Goal: Communication & Community: Answer question/provide support

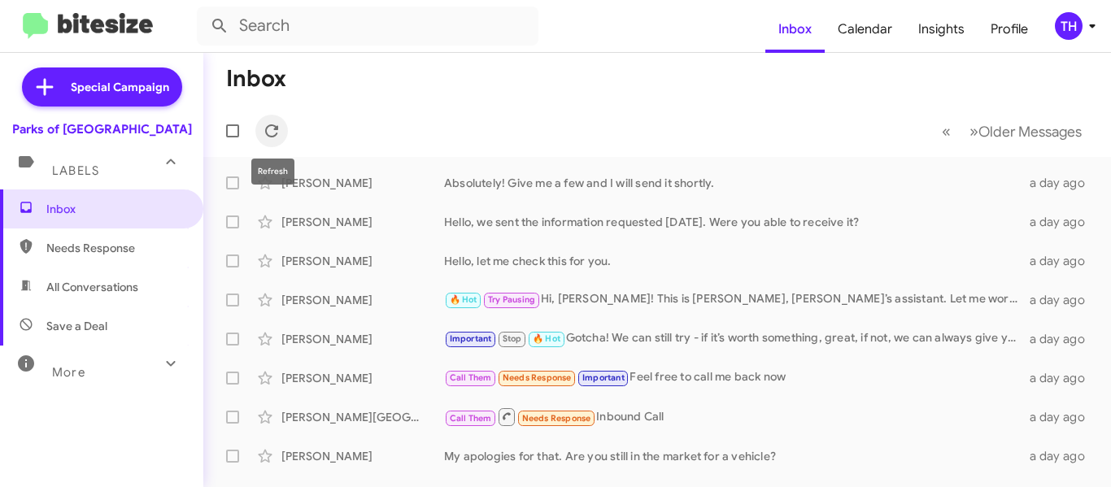
click at [283, 130] on span at bounding box center [271, 131] width 33 height 20
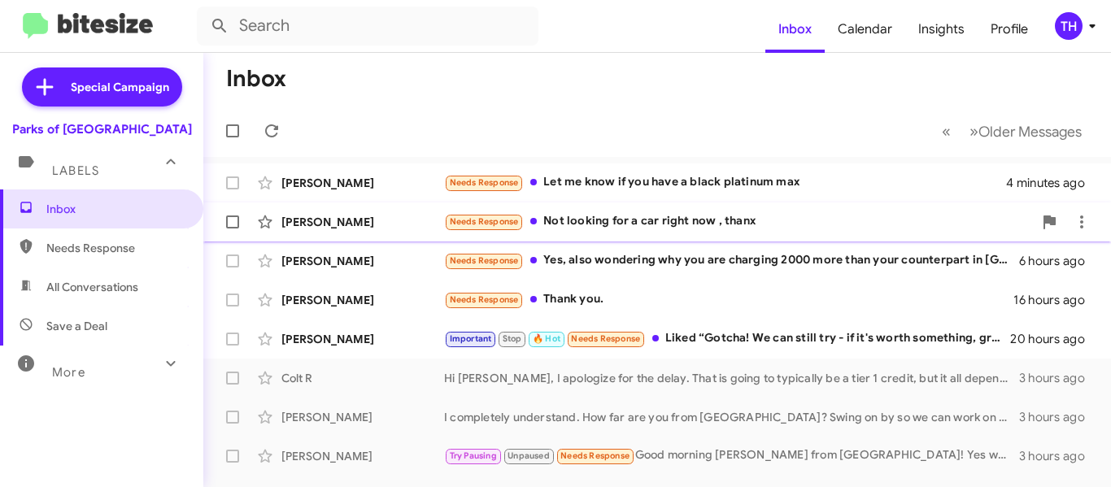
click at [701, 217] on div "Needs Response Not looking for a car right now , thanx" at bounding box center [738, 221] width 589 height 19
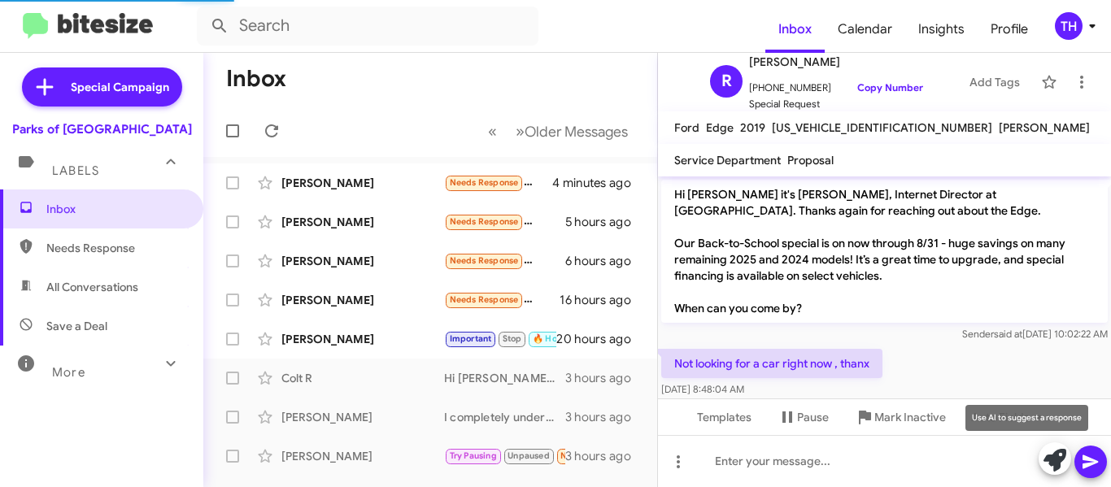
scroll to position [13, 0]
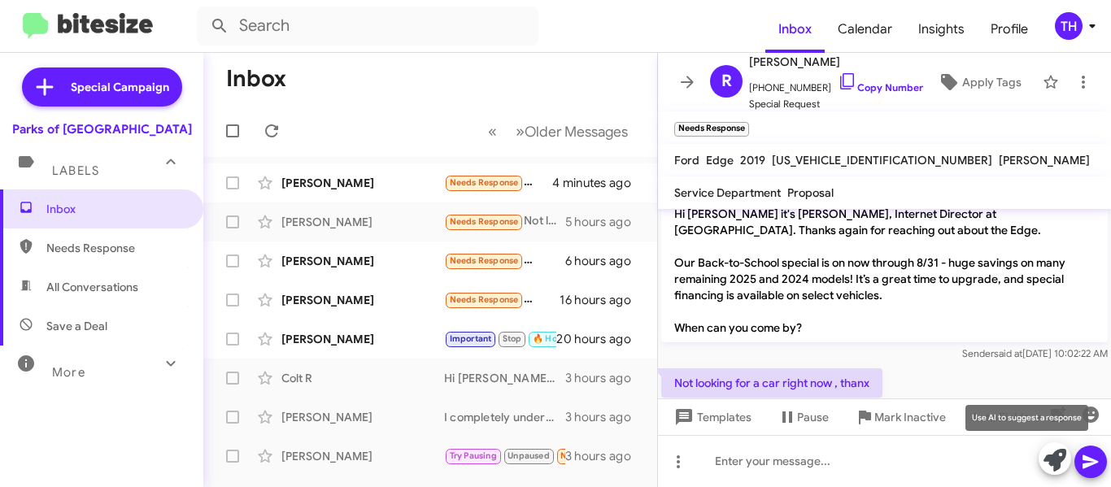
click at [1046, 458] on icon at bounding box center [1055, 460] width 23 height 23
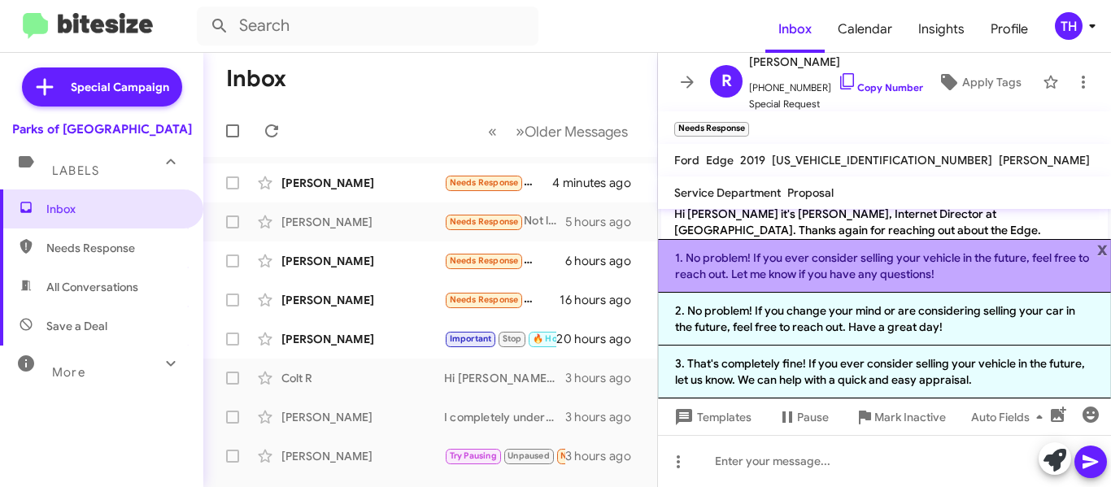
click at [864, 273] on li "1. No problem! If you ever consider selling your vehicle in the future, feel fr…" at bounding box center [884, 266] width 453 height 54
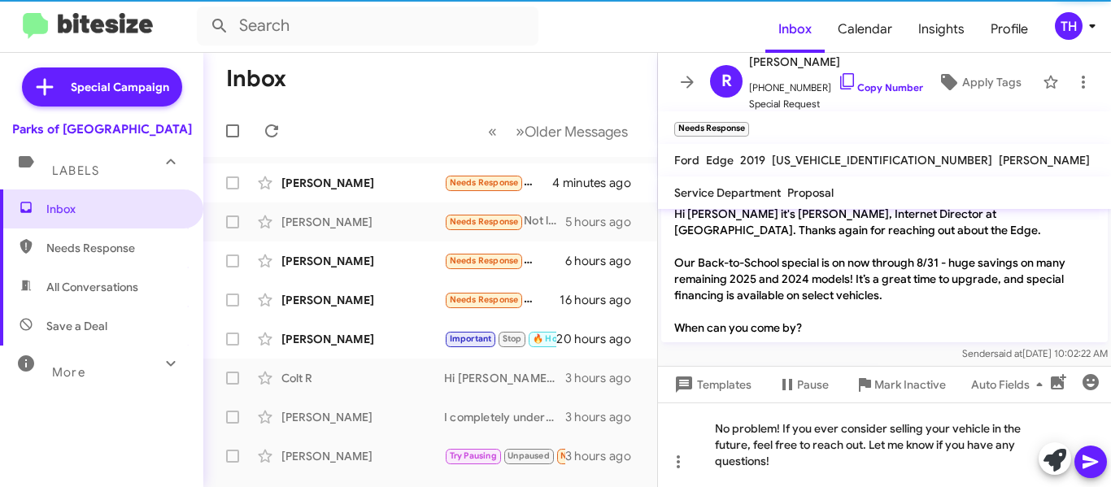
click at [1090, 460] on icon at bounding box center [1090, 463] width 15 height 14
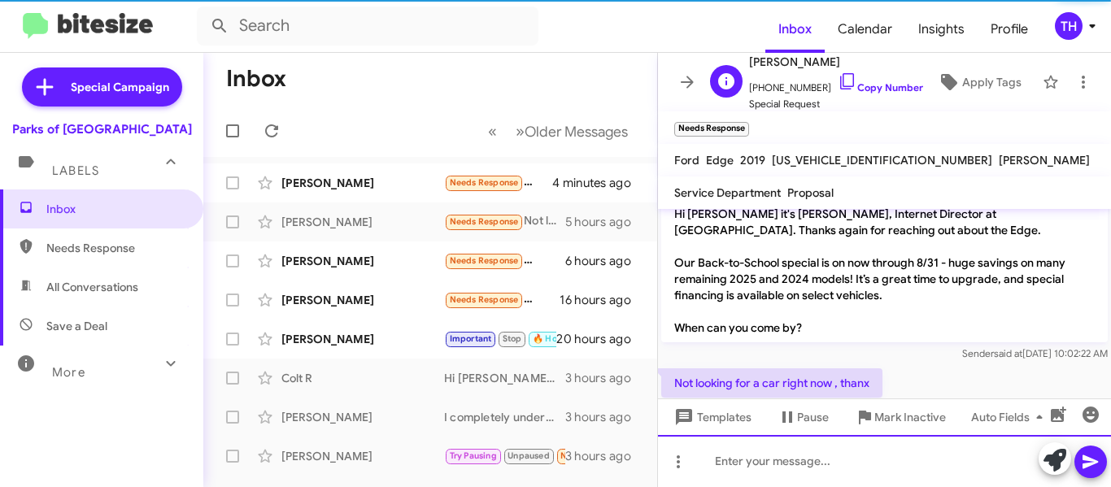
scroll to position [123, 0]
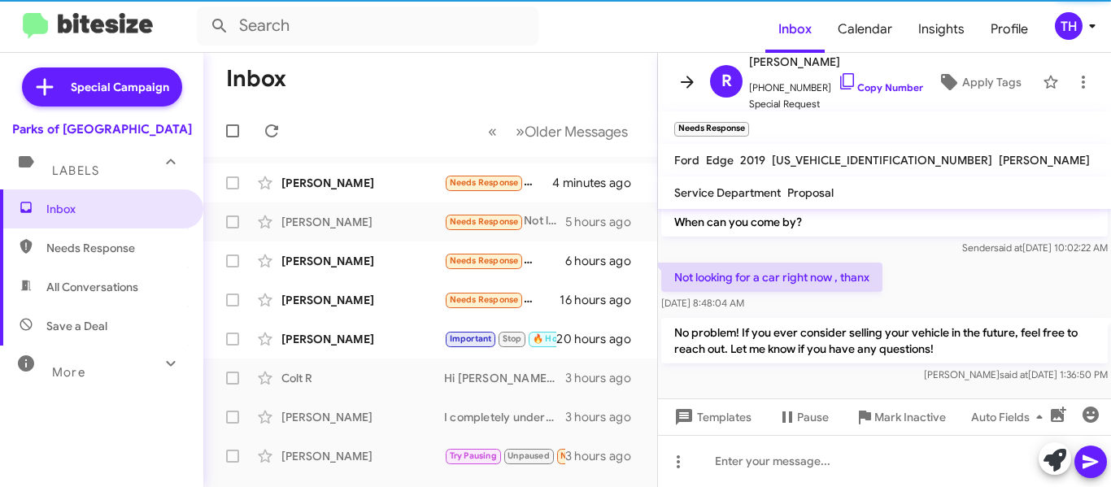
click at [680, 81] on icon at bounding box center [688, 82] width 20 height 20
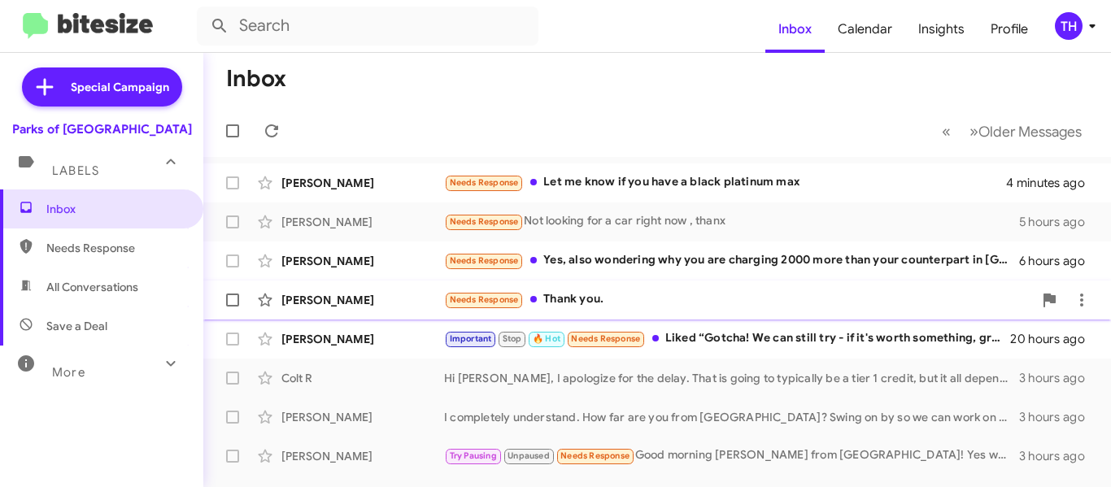
click at [404, 296] on div "[PERSON_NAME]" at bounding box center [363, 300] width 163 height 16
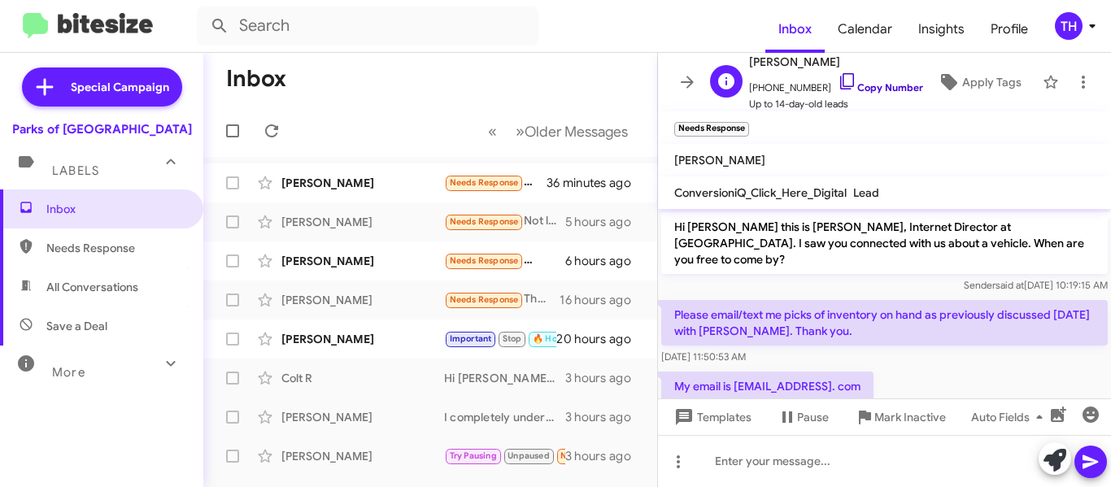
click at [890, 85] on link "Copy Number" at bounding box center [880, 87] width 85 height 12
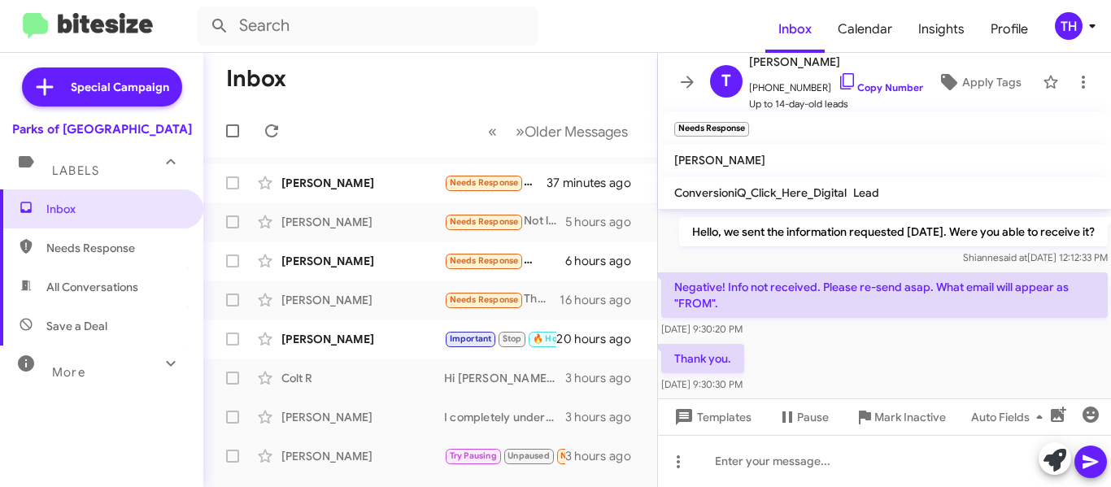
scroll to position [239, 0]
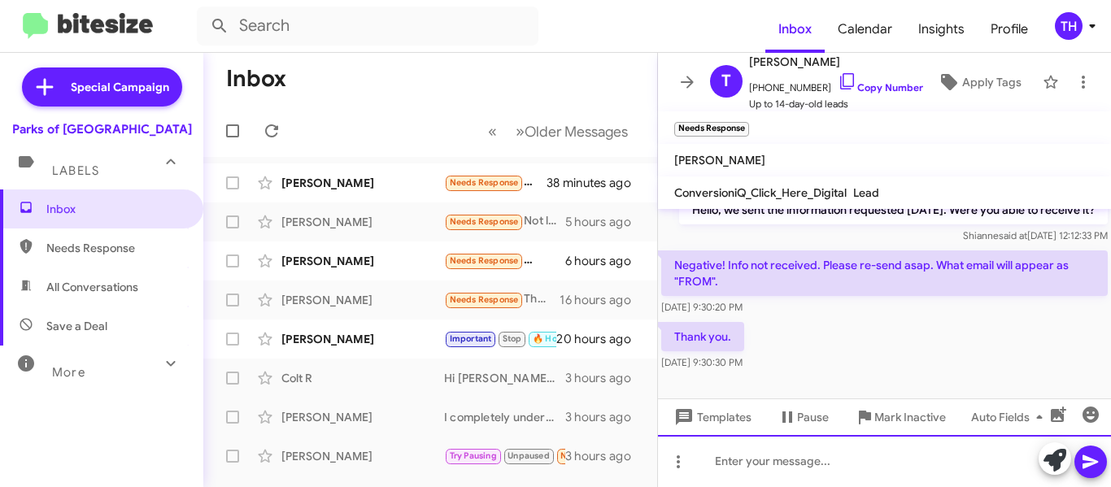
click at [740, 461] on div at bounding box center [884, 461] width 453 height 52
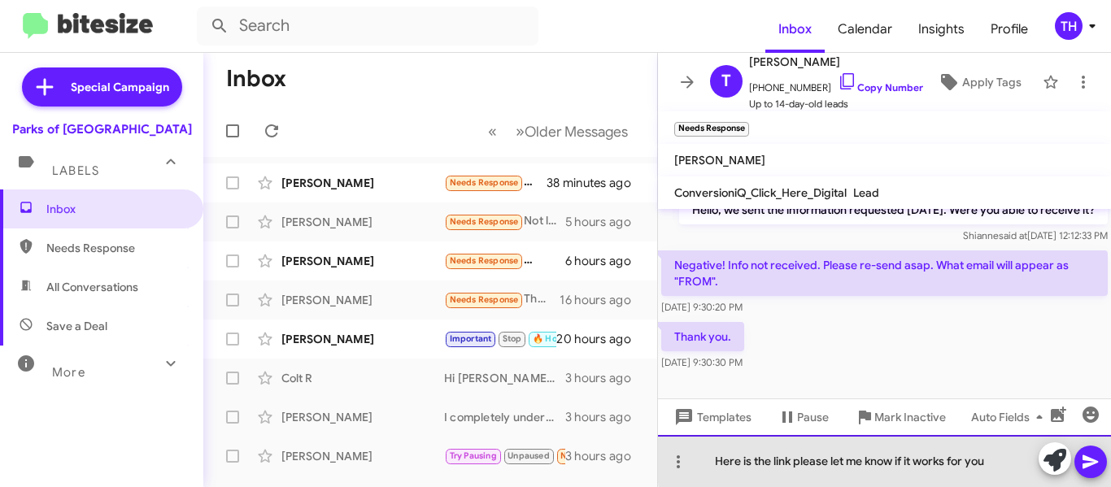
click at [1001, 460] on div "Here is the link please let me know if it works for you" at bounding box center [884, 461] width 453 height 52
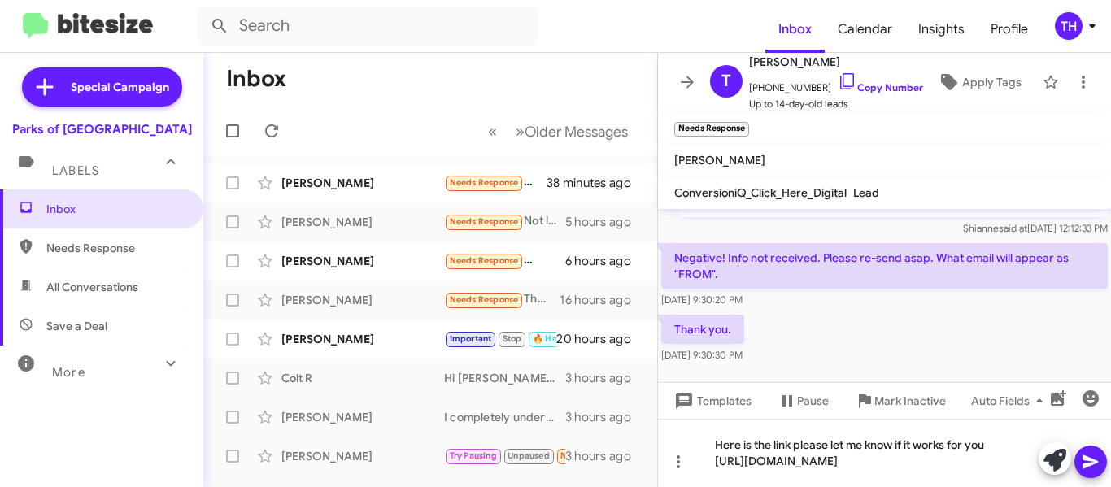
click at [1087, 465] on icon at bounding box center [1090, 463] width 15 height 14
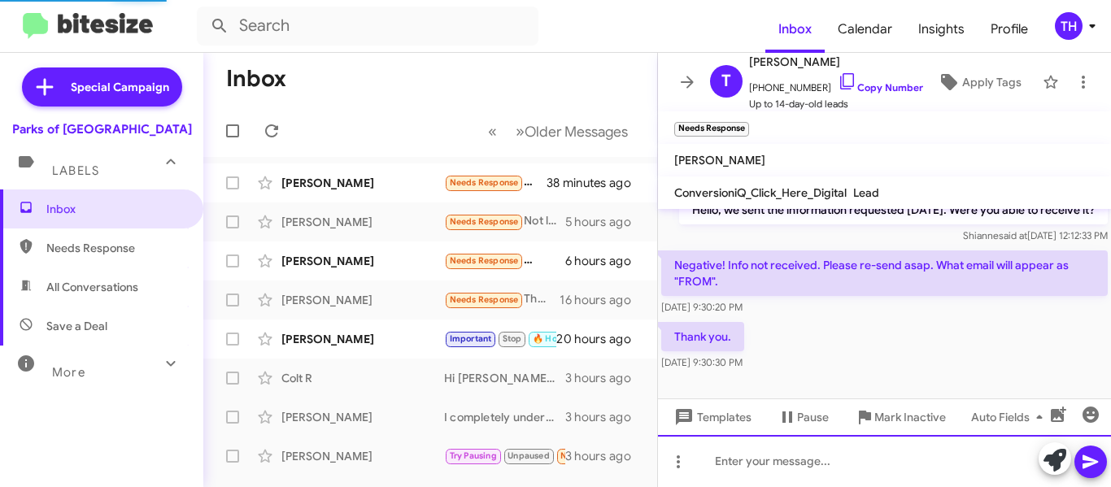
scroll to position [0, 0]
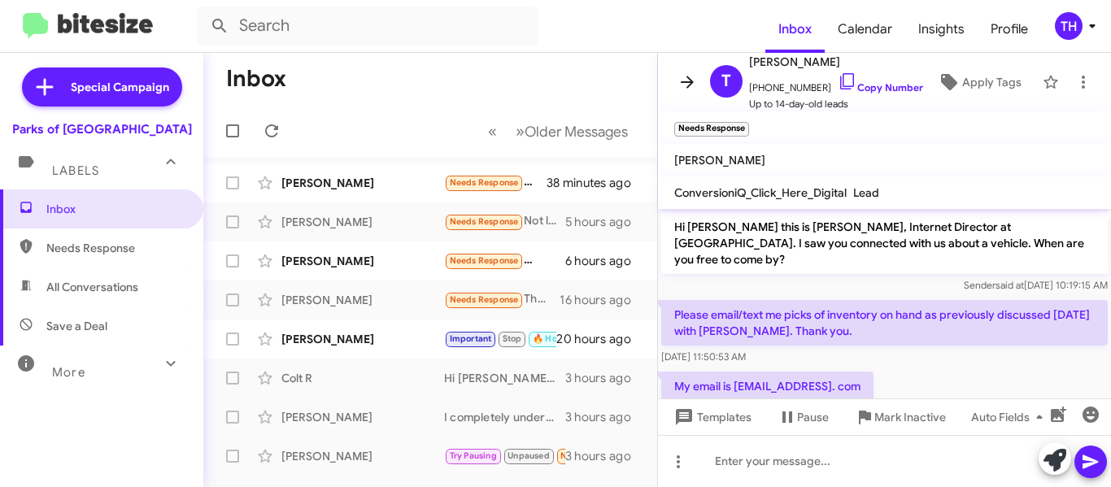
click at [684, 76] on icon at bounding box center [687, 82] width 13 height 12
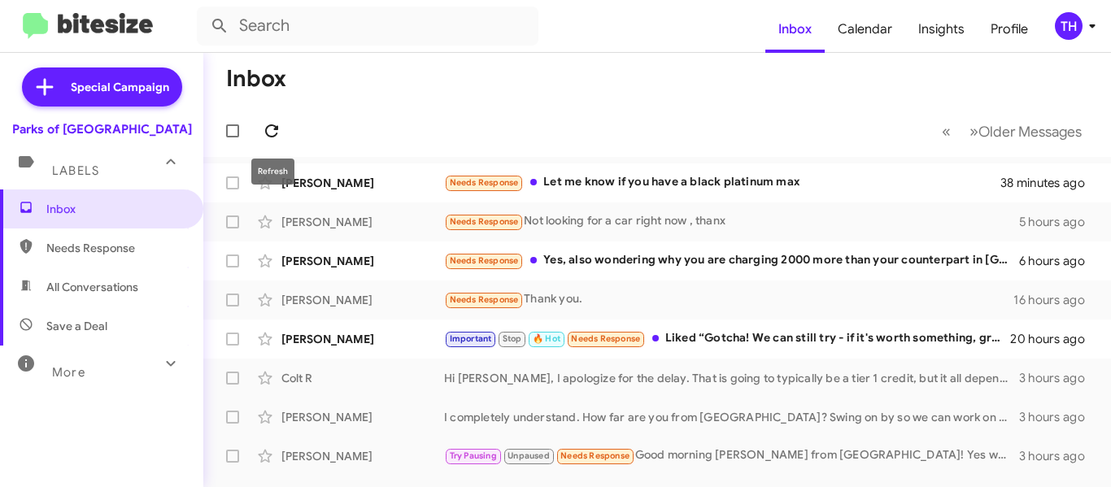
click at [276, 125] on icon at bounding box center [272, 131] width 20 height 20
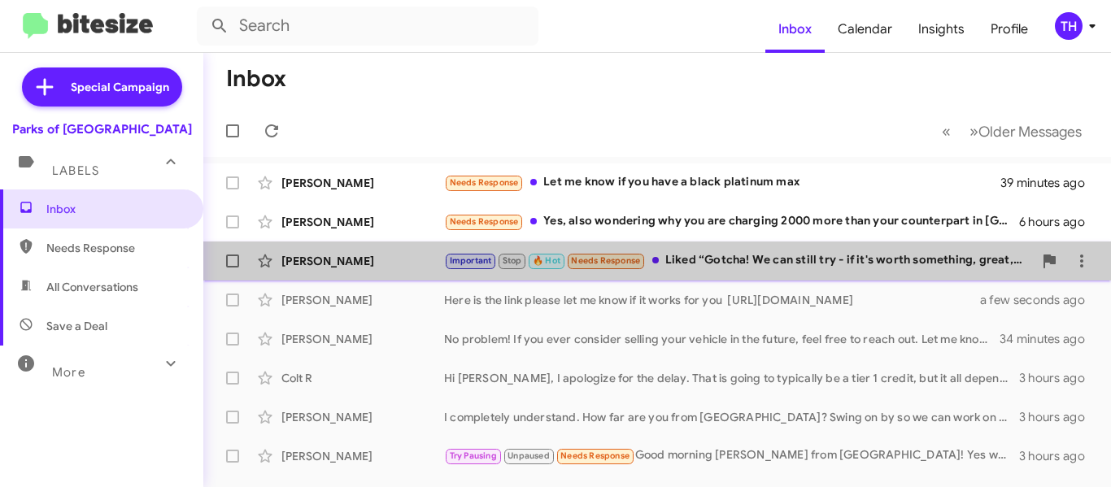
click at [757, 264] on div "Important Stop 🔥 Hot Needs Response Liked “Gotcha! We can still try - if it's w…" at bounding box center [738, 260] width 589 height 19
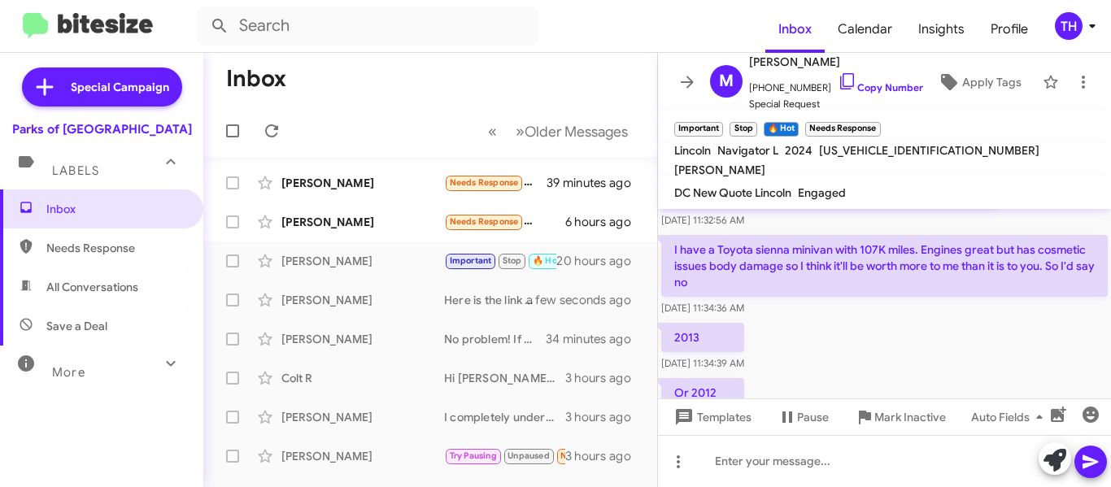
scroll to position [941, 0]
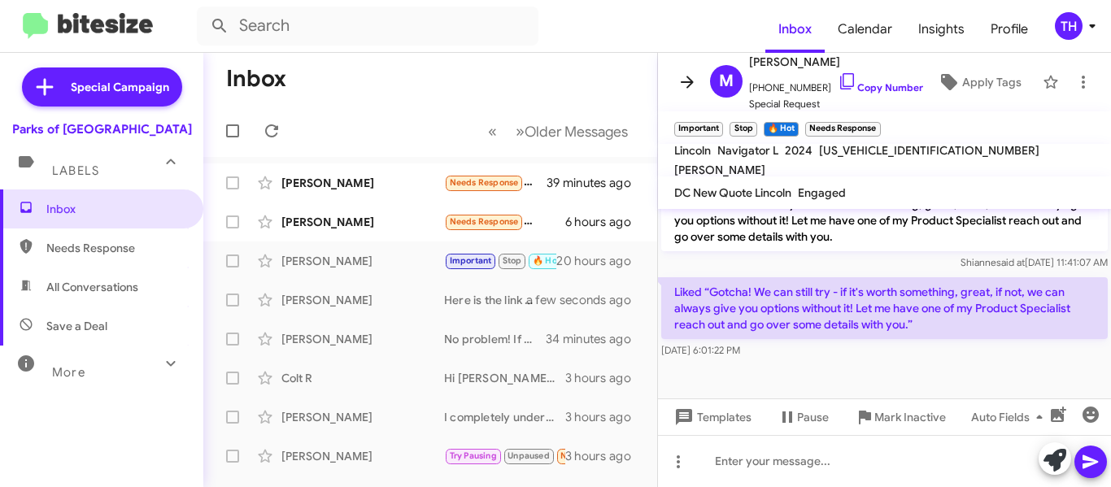
click at [679, 82] on icon at bounding box center [688, 82] width 20 height 20
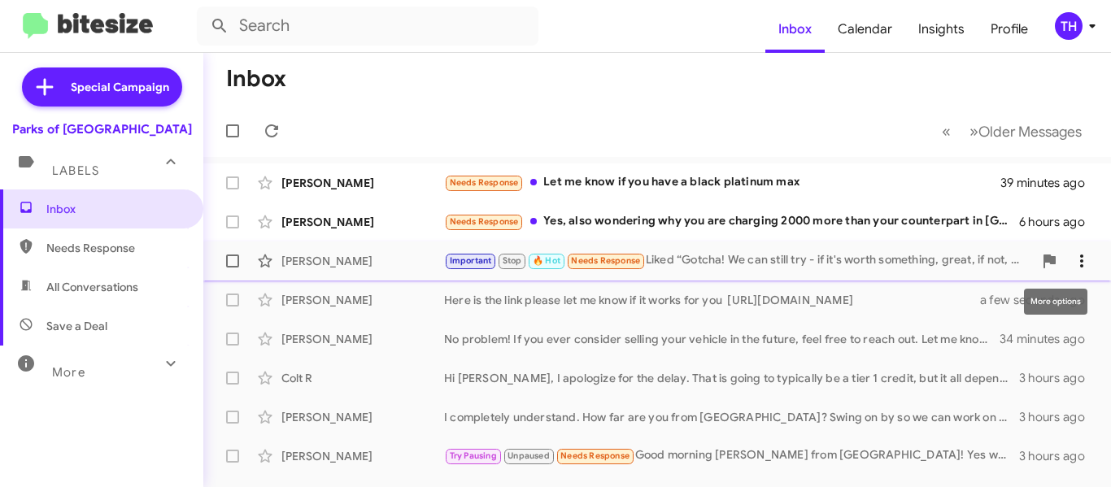
click at [1080, 255] on icon at bounding box center [1081, 261] width 3 height 13
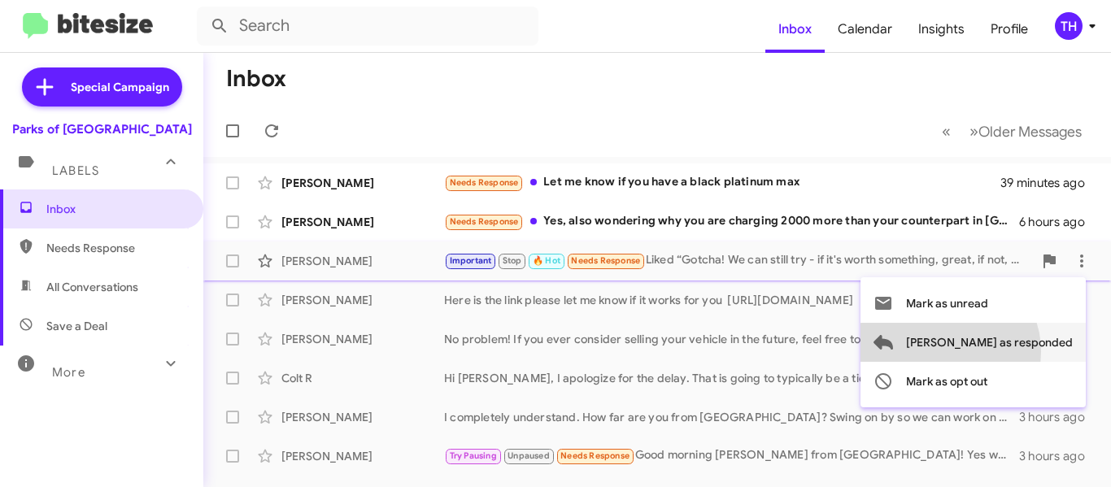
click at [1015, 351] on span "[PERSON_NAME] as responded" at bounding box center [989, 342] width 167 height 39
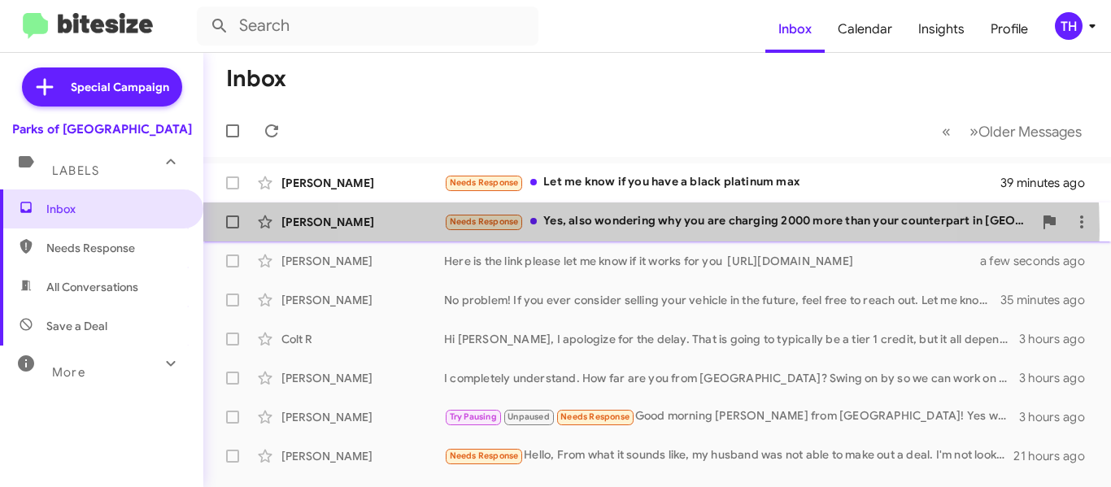
click at [615, 230] on div "Needs Response Yes, also wondering why you are charging 2000 more than your cou…" at bounding box center [738, 221] width 589 height 19
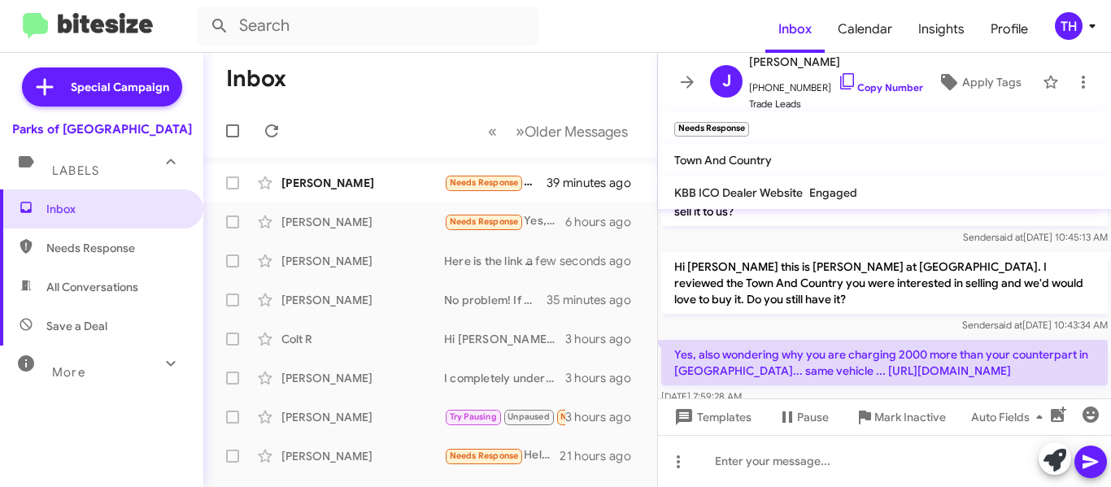
scroll to position [25, 0]
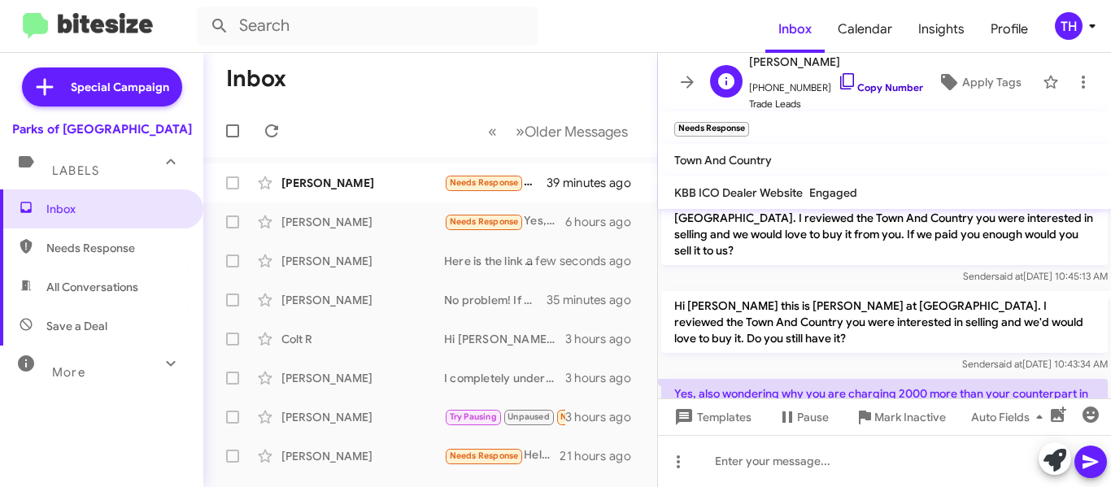
click at [839, 81] on icon at bounding box center [848, 82] width 20 height 20
click at [692, 81] on icon at bounding box center [687, 82] width 13 height 12
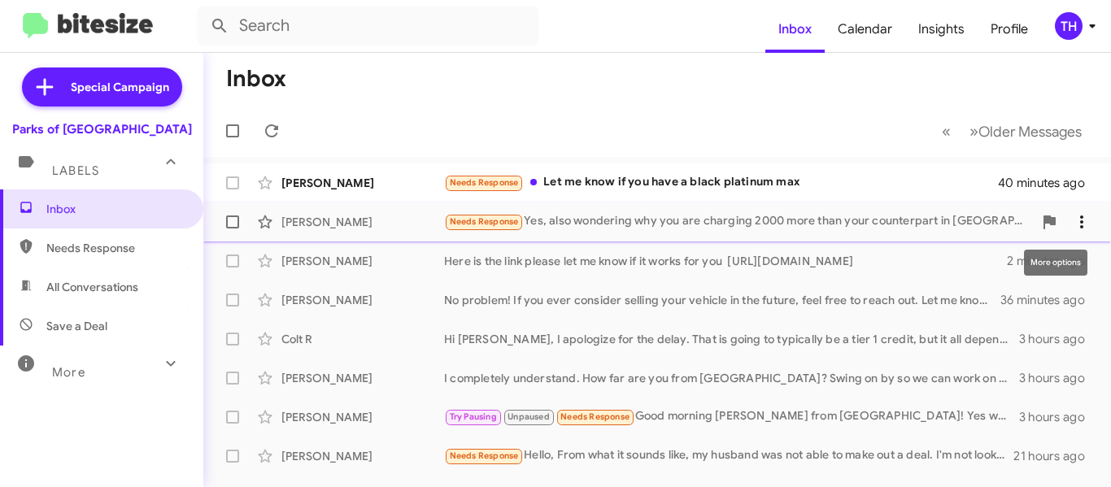
click at [1072, 225] on icon at bounding box center [1082, 222] width 20 height 20
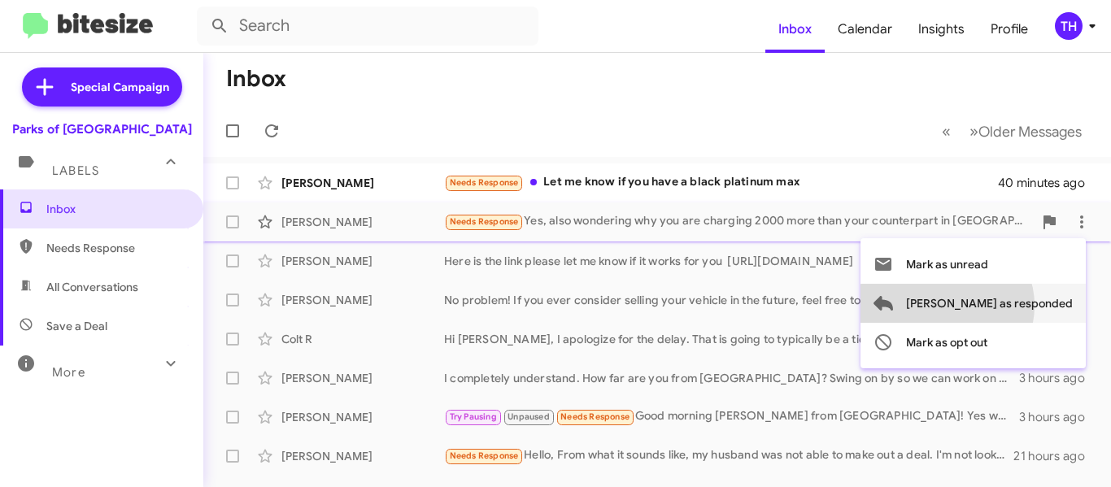
click at [1012, 306] on span "[PERSON_NAME] as responded" at bounding box center [989, 303] width 167 height 39
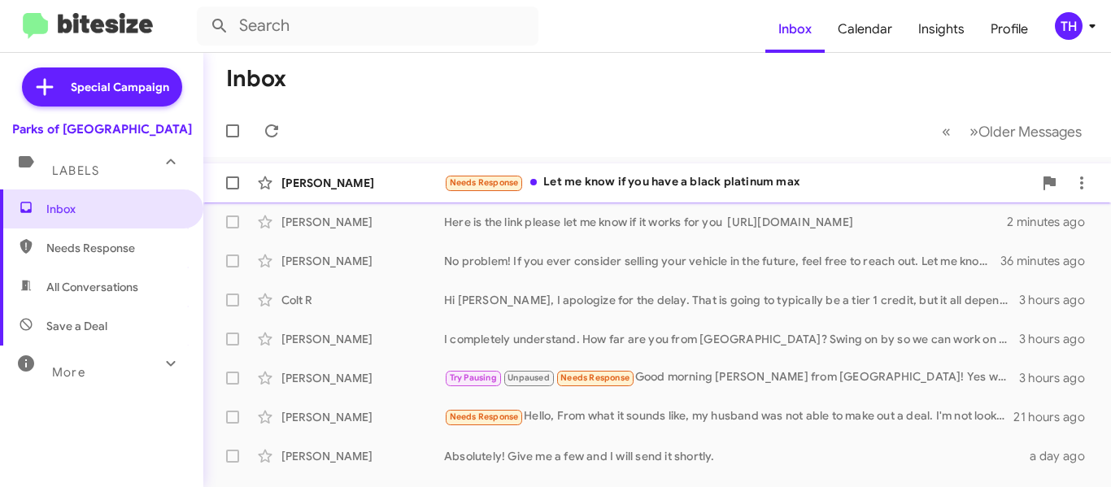
click at [868, 187] on div "Needs Response Let me know if you have a black platinum max" at bounding box center [738, 182] width 589 height 19
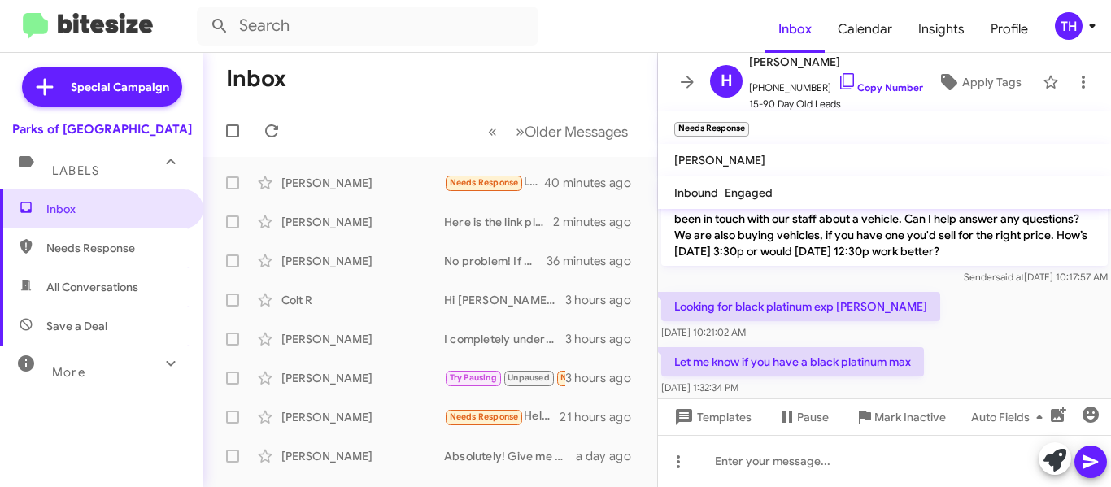
scroll to position [244, 0]
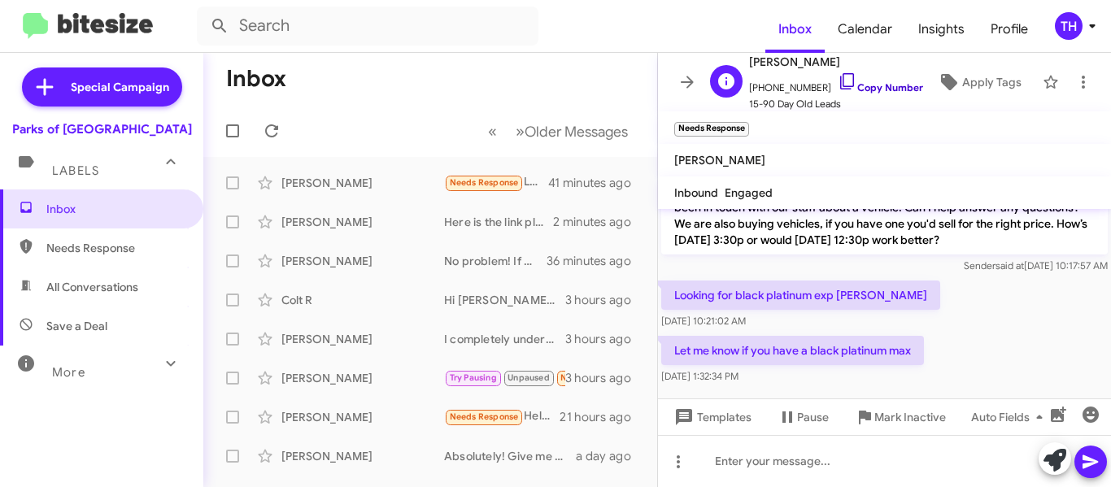
click at [838, 76] on icon at bounding box center [848, 82] width 20 height 20
paste div
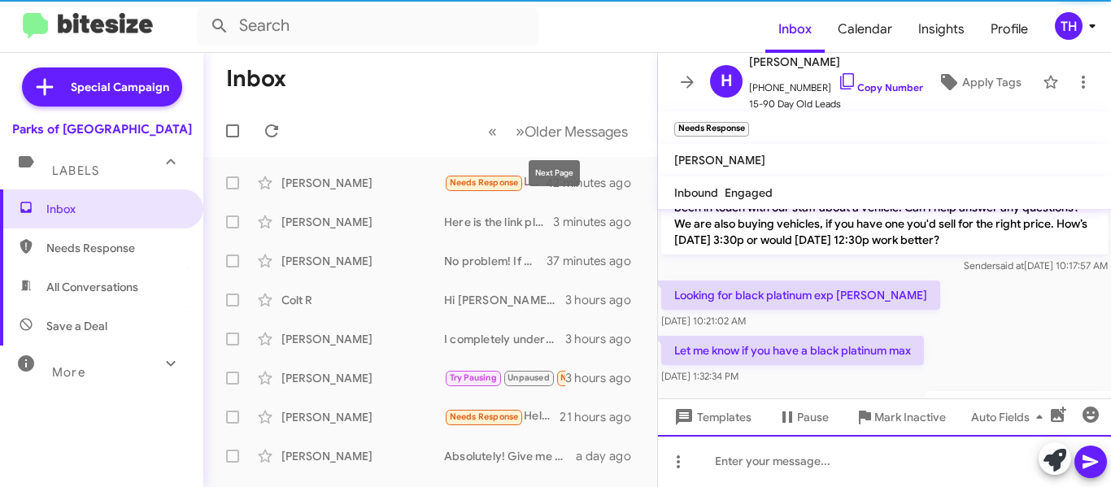
scroll to position [0, 0]
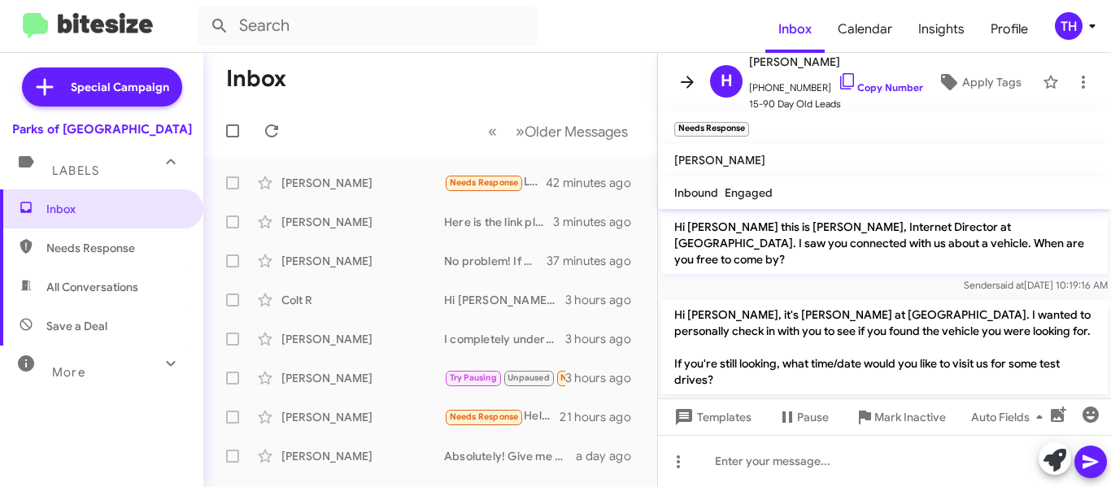
click at [692, 85] on icon at bounding box center [688, 82] width 20 height 20
